Goal: Find specific page/section: Find specific page/section

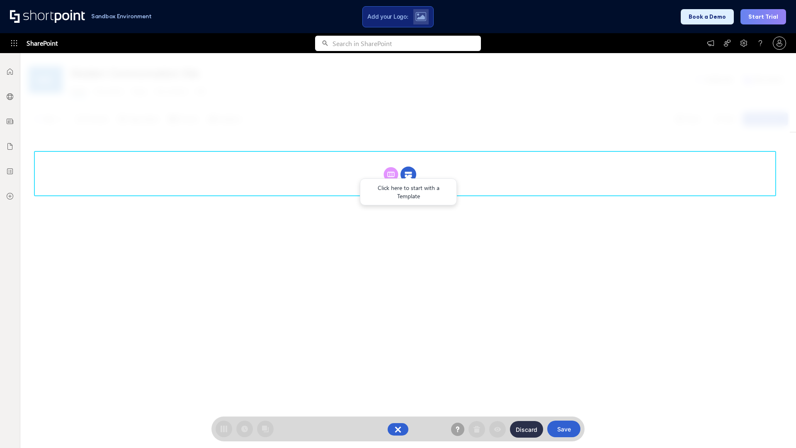
click at [409, 167] on circle at bounding box center [409, 175] width 16 height 16
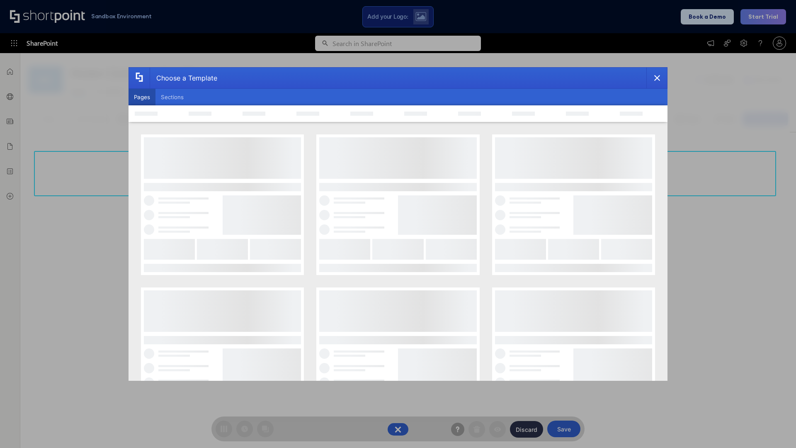
scroll to position [114, 0]
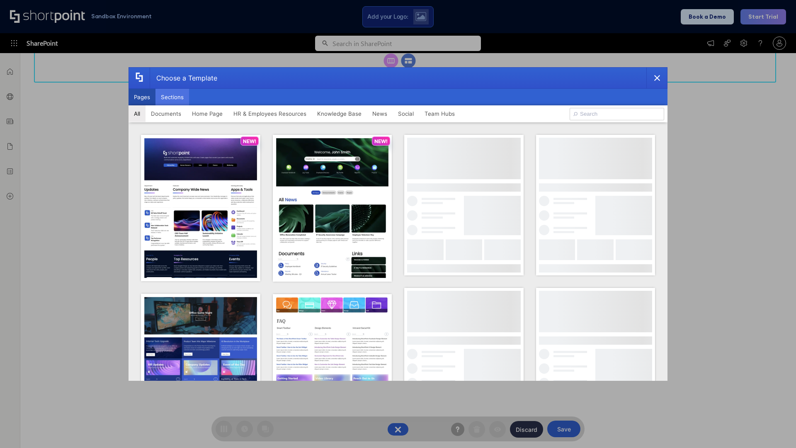
click at [172, 97] on button "Sections" at bounding box center [173, 97] width 34 height 17
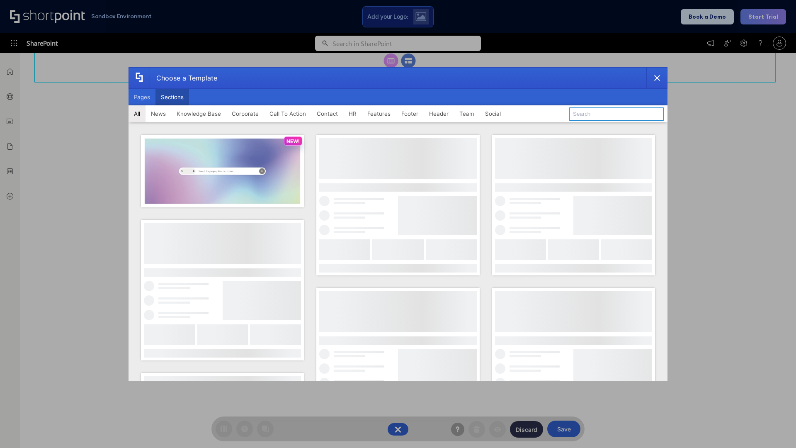
type input "Articles"
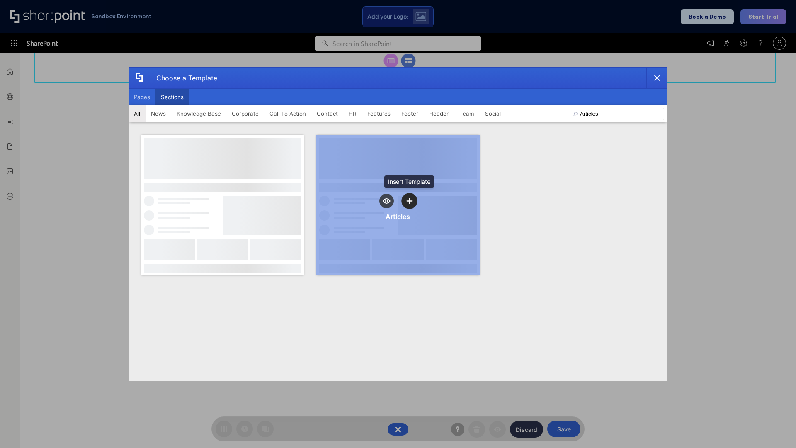
click at [409, 198] on icon "template selector" at bounding box center [409, 201] width 6 height 6
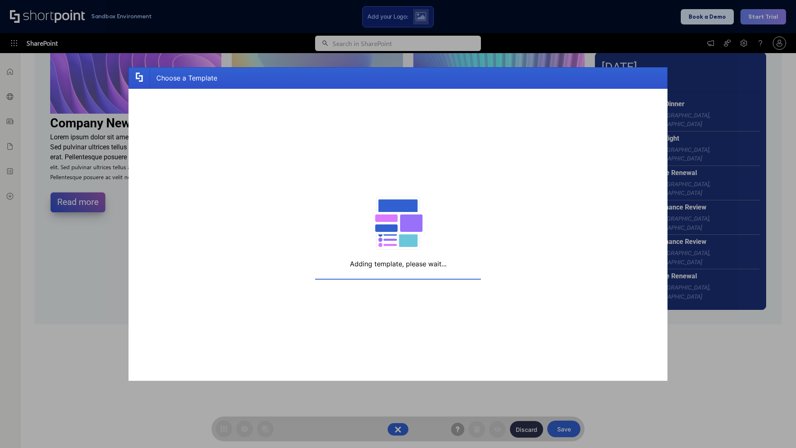
scroll to position [132, 0]
